Goal: Task Accomplishment & Management: Manage account settings

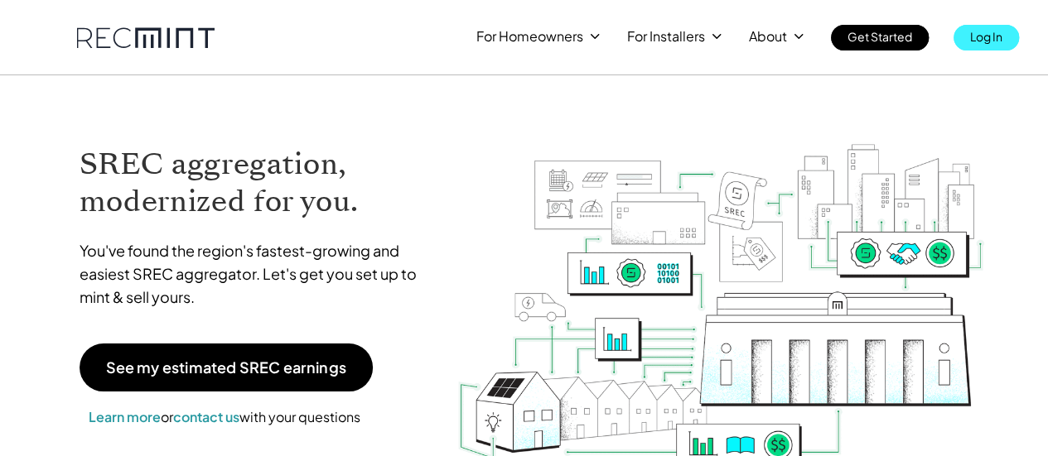
click at [992, 41] on p "Log In" at bounding box center [986, 36] width 32 height 23
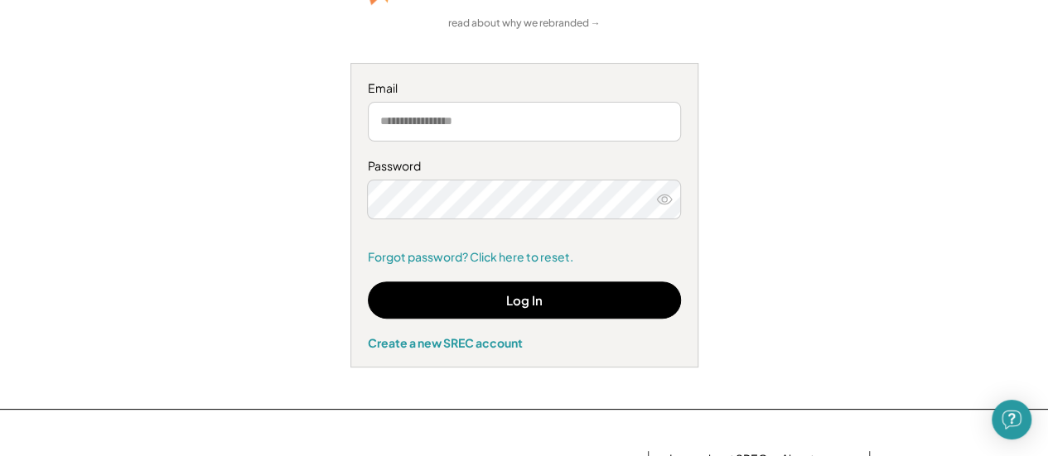
scroll to position [159, 0]
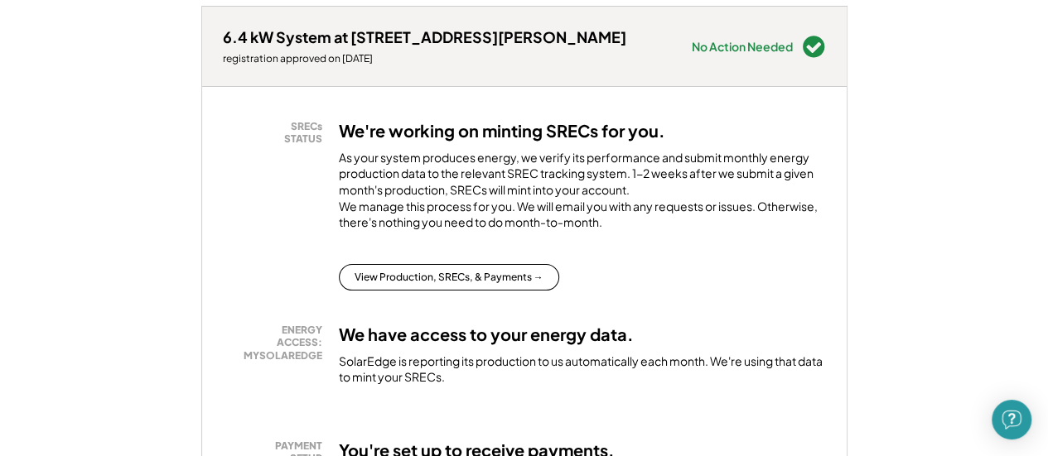
scroll to position [249, 0]
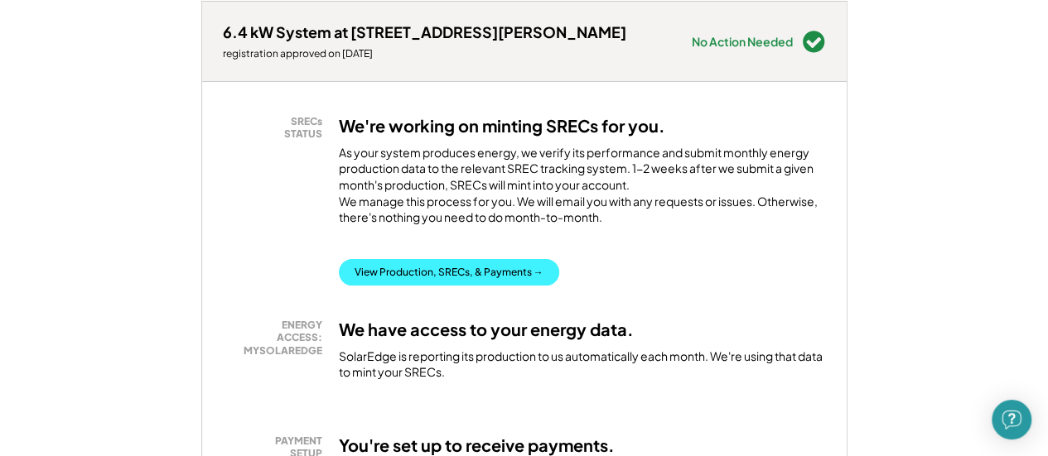
click at [497, 281] on button "View Production, SRECs, & Payments →" at bounding box center [449, 272] width 220 height 27
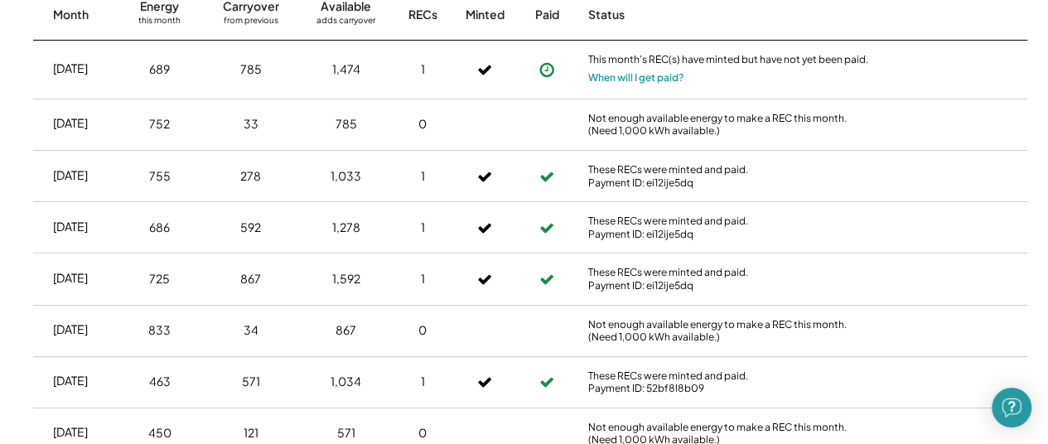
scroll to position [755, 0]
